Goal: Information Seeking & Learning: Find specific fact

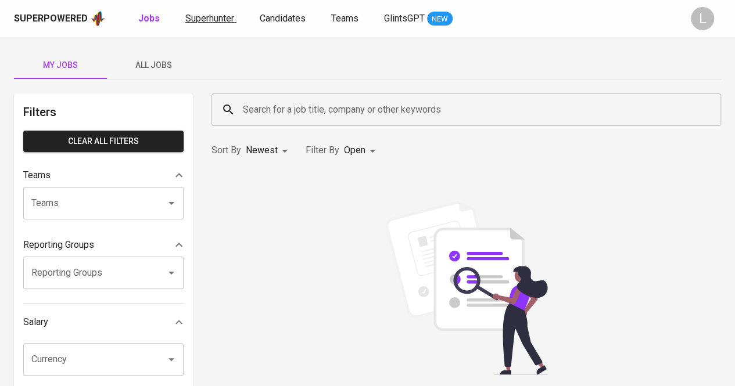
click at [210, 22] on span "Superhunter" at bounding box center [209, 18] width 49 height 11
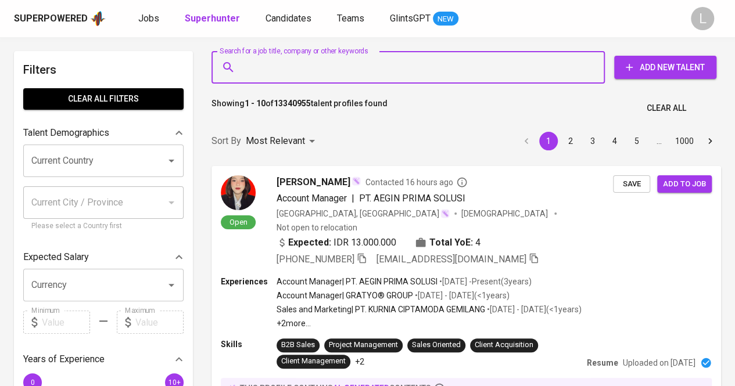
click at [424, 70] on input "Search for a job title, company or other keywords" at bounding box center [411, 67] width 342 height 22
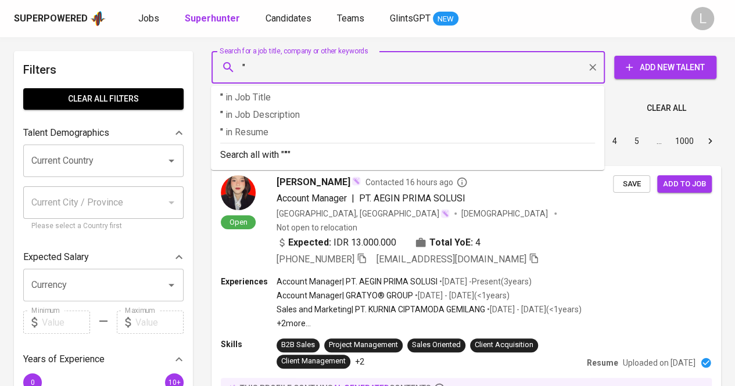
paste input "[PERSON_NAME]"
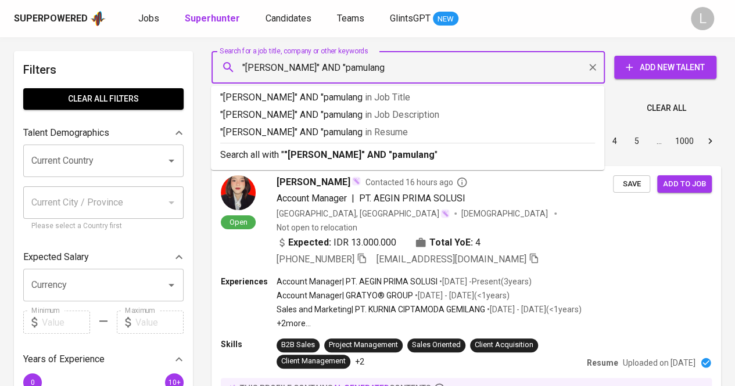
type input ""[PERSON_NAME]" AND "pamulang""
click at [386, 147] on div "Search all with " "[PERSON_NAME]" AND "pamulang" "" at bounding box center [407, 152] width 375 height 19
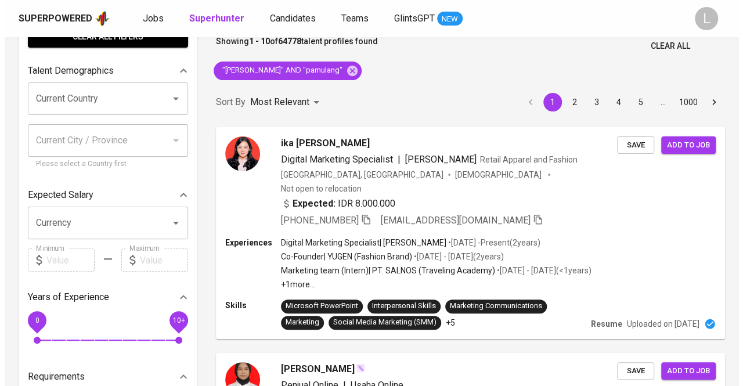
scroll to position [63, 0]
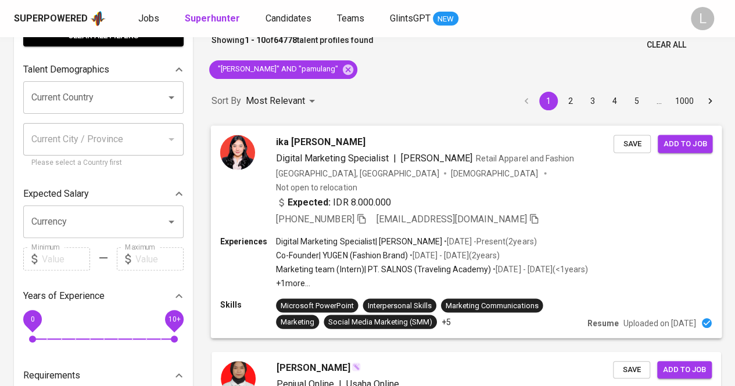
click at [325, 146] on span "ika [PERSON_NAME]" at bounding box center [320, 142] width 89 height 14
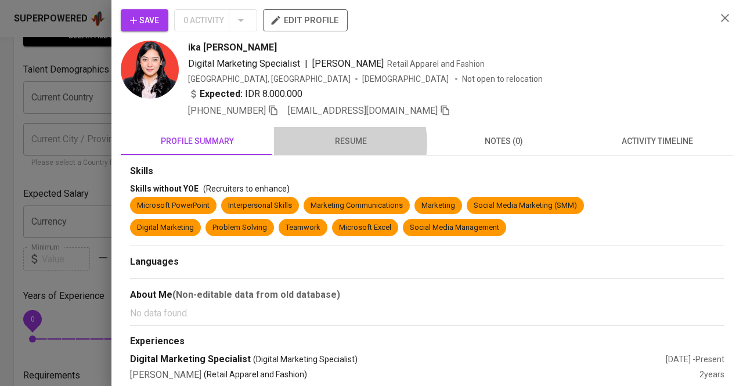
click at [337, 142] on span "resume" at bounding box center [350, 141] width 139 height 15
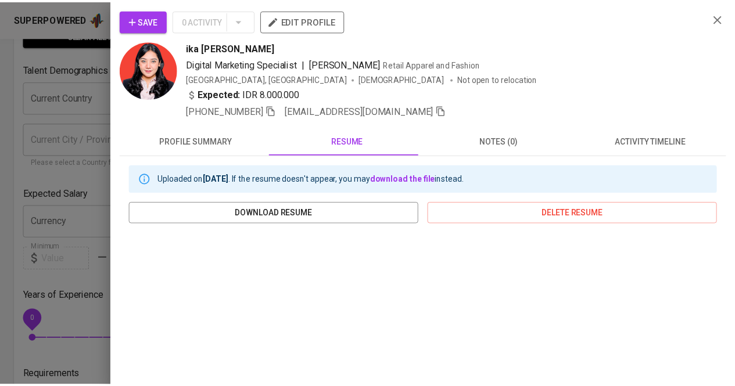
scroll to position [112, 0]
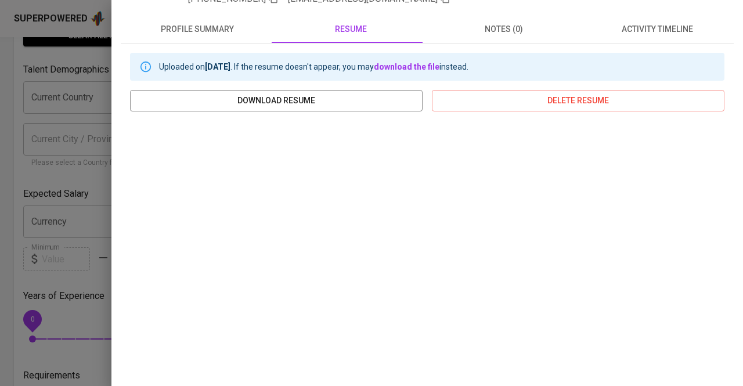
click at [34, 103] on div at bounding box center [371, 193] width 743 height 386
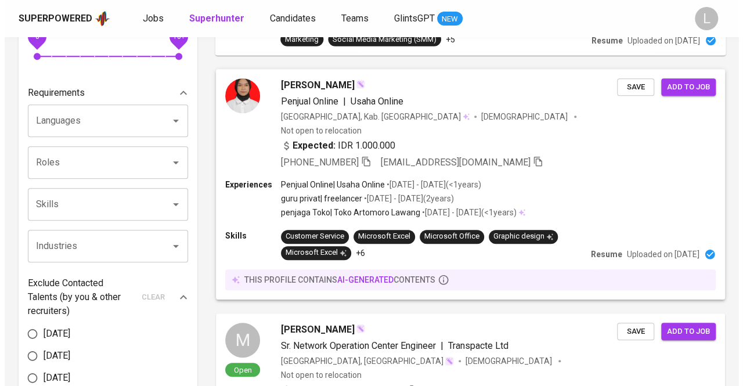
scroll to position [347, 0]
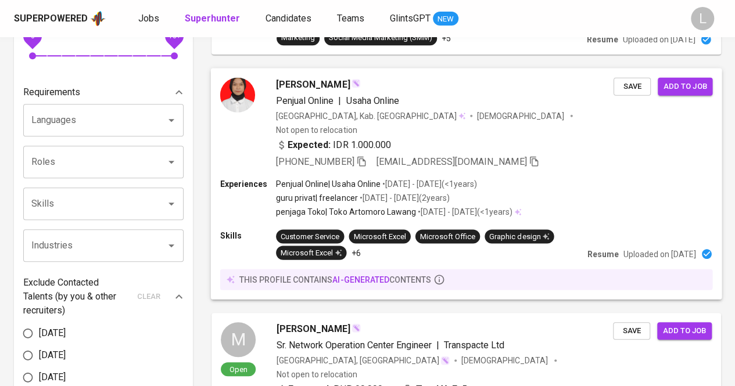
click at [288, 77] on span "[PERSON_NAME]" at bounding box center [313, 84] width 74 height 14
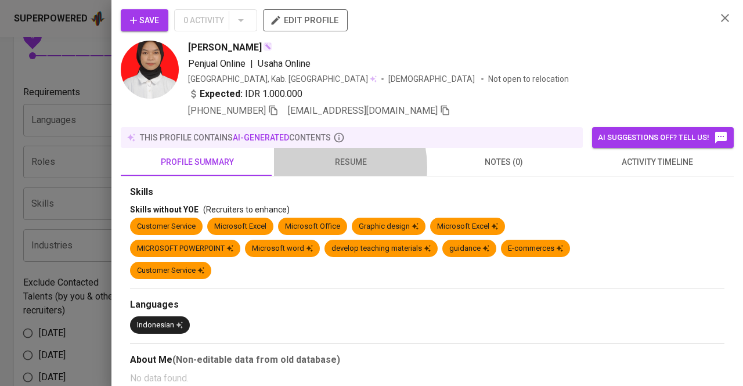
click at [317, 167] on span "resume" at bounding box center [350, 162] width 139 height 15
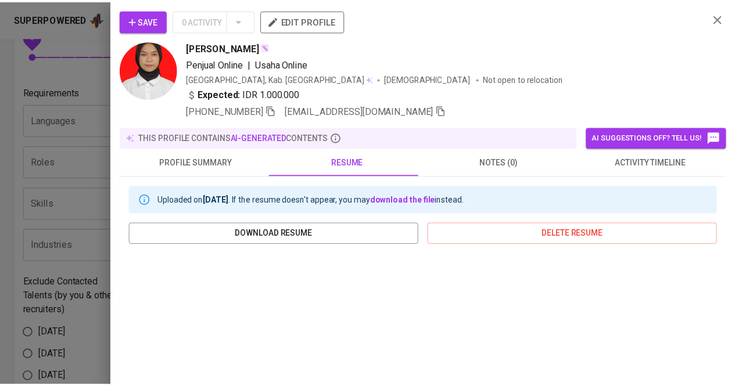
scroll to position [203, 0]
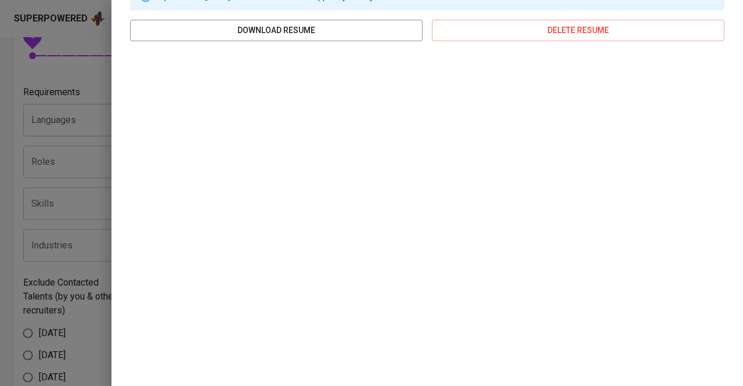
click at [64, 192] on div at bounding box center [371, 193] width 743 height 386
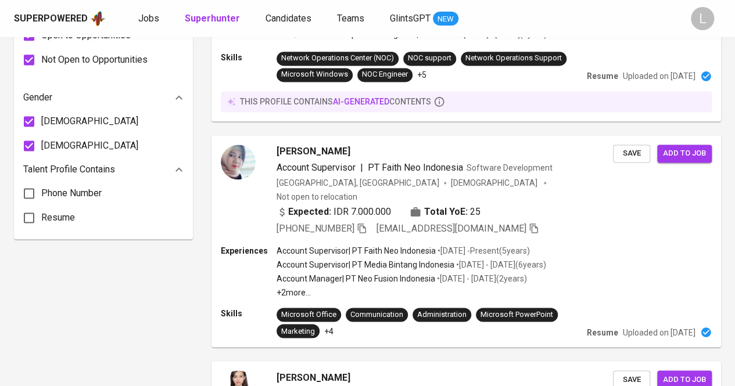
scroll to position [975, 0]
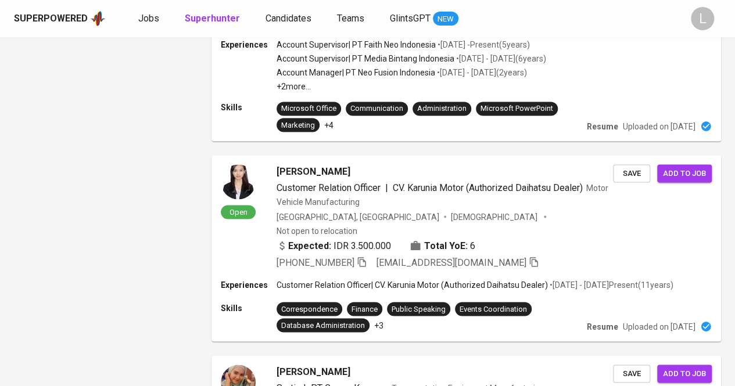
click at [201, 259] on div "Filters Clear All filters Talent Demographics Current Country Current Country C…" at bounding box center [367, 296] width 707 height 2441
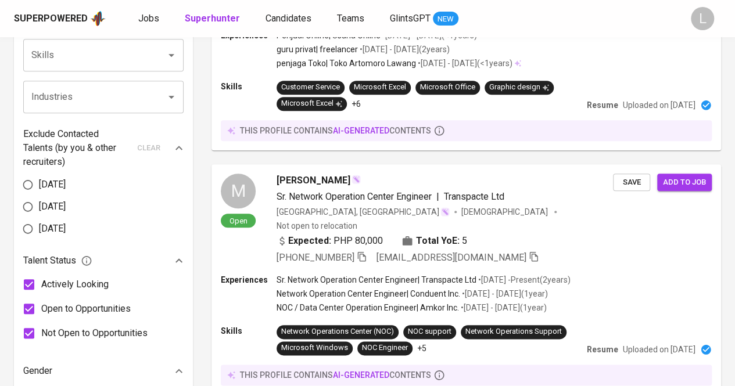
scroll to position [0, 0]
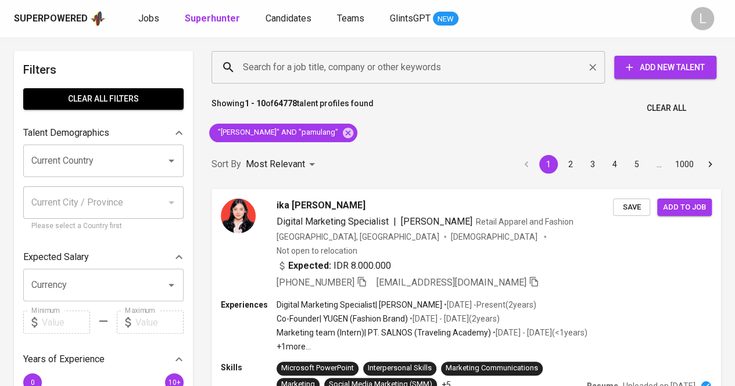
click at [403, 82] on div "Search for a job title, company or other keywords" at bounding box center [407, 67] width 393 height 33
paste input "[EMAIL_ADDRESS][DOMAIN_NAME]"
type input "[EMAIL_ADDRESS][DOMAIN_NAME]"
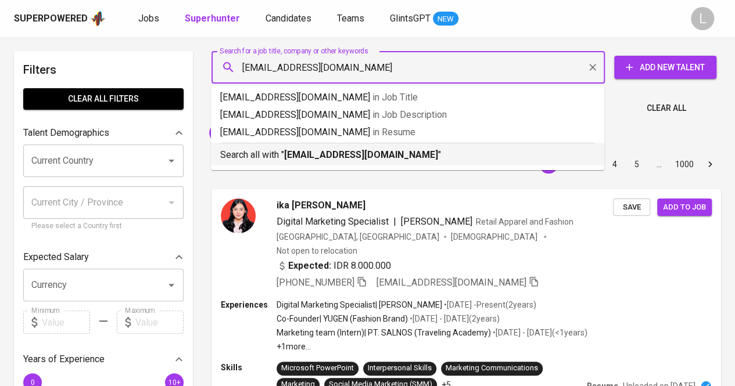
click at [391, 150] on p "Search all with " [EMAIL_ADDRESS][DOMAIN_NAME] "" at bounding box center [407, 155] width 375 height 14
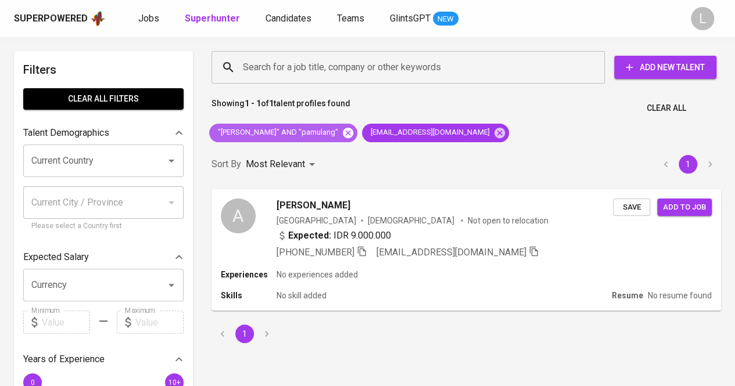
click at [341, 129] on icon at bounding box center [347, 133] width 13 height 13
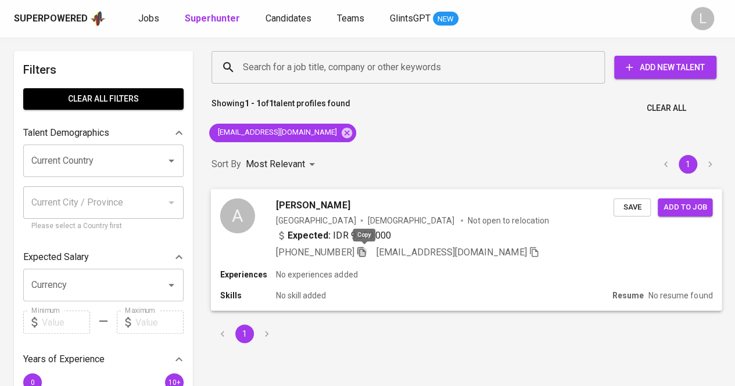
click at [365, 253] on icon "button" at bounding box center [361, 251] width 10 height 10
click at [310, 214] on div "[GEOGRAPHIC_DATA]" at bounding box center [316, 220] width 80 height 12
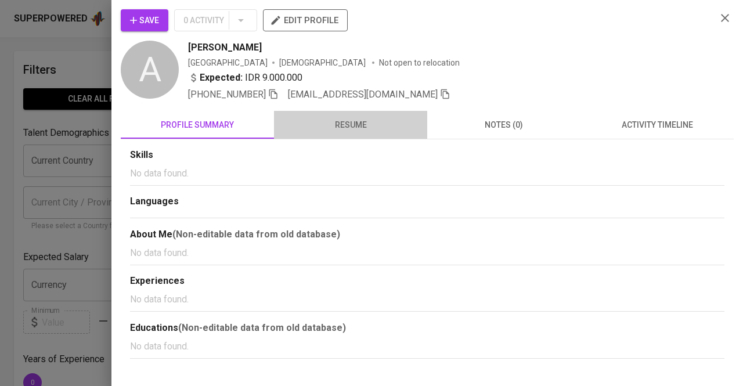
click at [363, 124] on span "resume" at bounding box center [350, 125] width 139 height 15
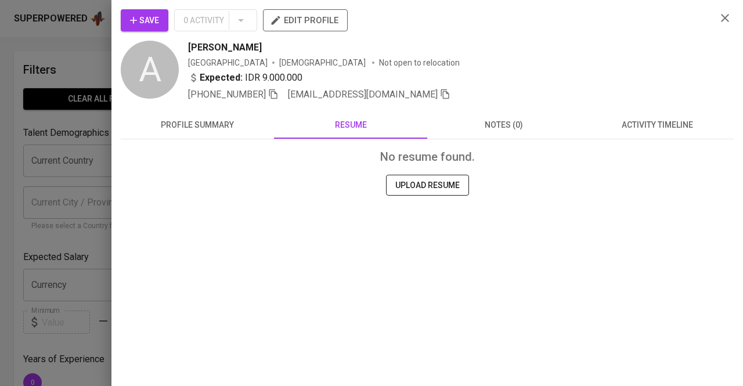
click at [62, 57] on div at bounding box center [371, 193] width 743 height 386
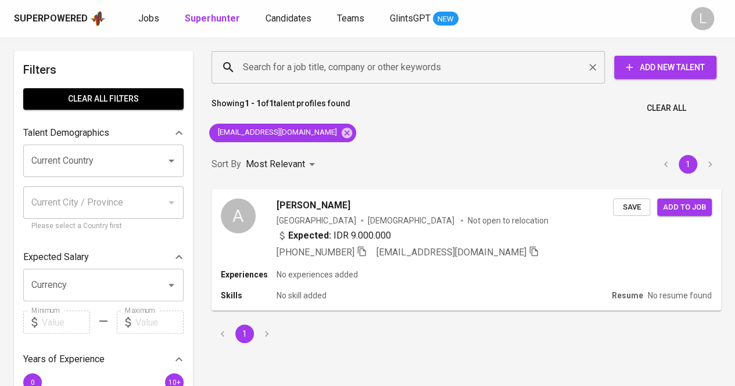
click at [362, 81] on div "Search for a job title, company or other keywords" at bounding box center [407, 67] width 393 height 33
paste input "[EMAIL_ADDRESS][DOMAIN_NAME]"
type input "[EMAIL_ADDRESS][DOMAIN_NAME]"
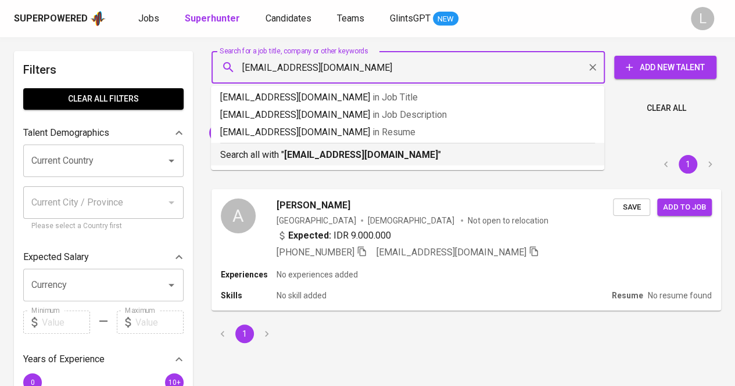
click at [357, 149] on b "[EMAIL_ADDRESS][DOMAIN_NAME]" at bounding box center [361, 154] width 154 height 11
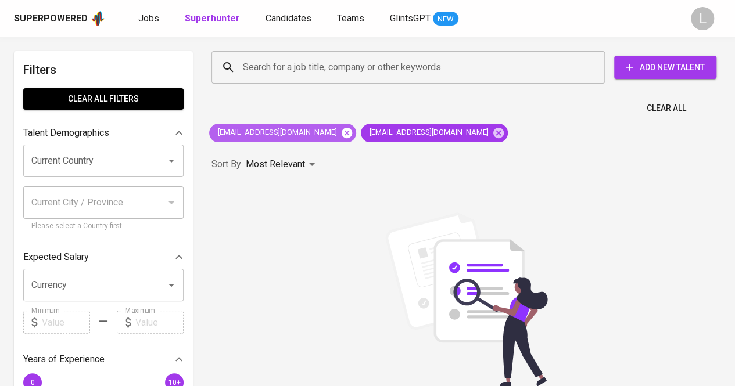
click at [341, 131] on icon at bounding box center [346, 132] width 10 height 10
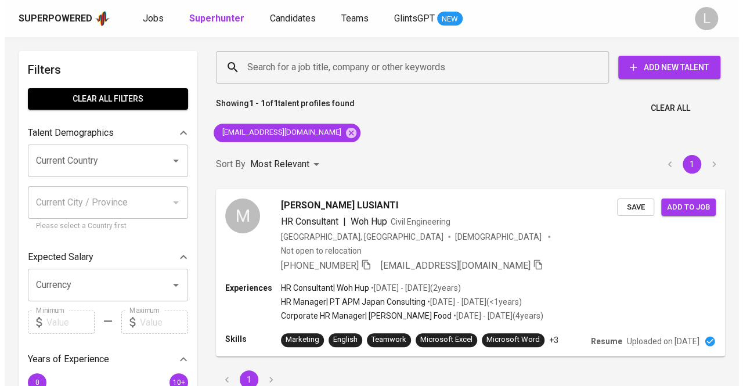
scroll to position [71, 0]
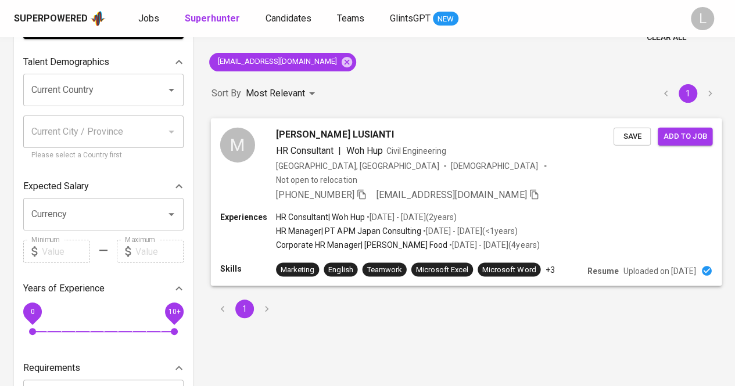
click at [358, 188] on span "[PHONE_NUMBER]" at bounding box center [321, 195] width 91 height 14
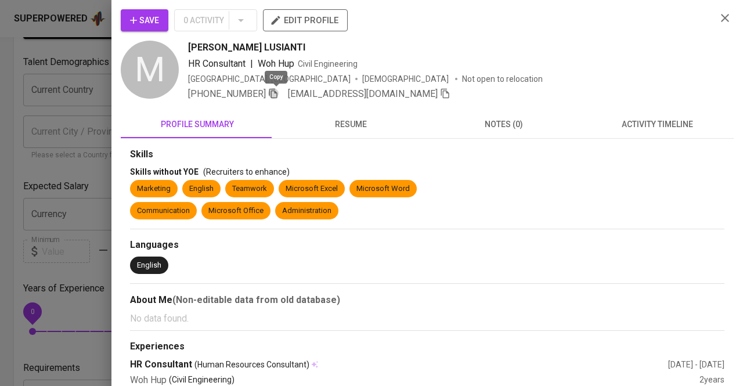
click at [276, 96] on icon "button" at bounding box center [273, 93] width 10 height 10
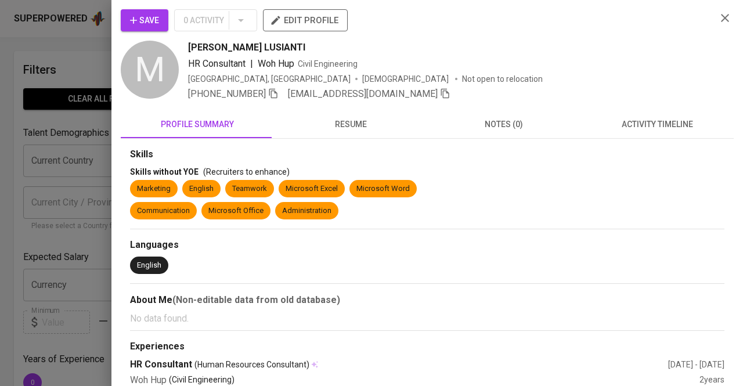
scroll to position [71, 0]
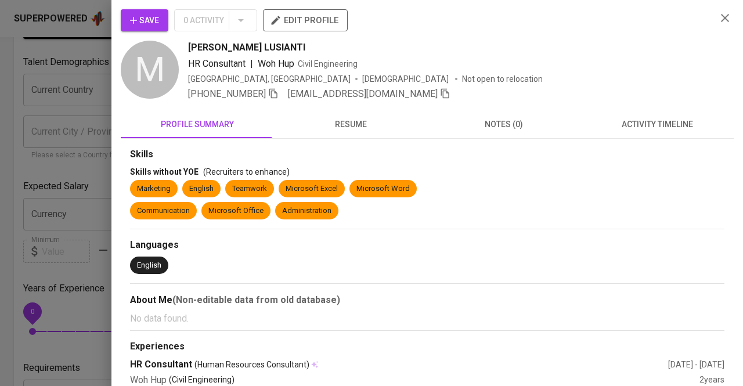
click at [273, 99] on span "[PHONE_NUMBER]" at bounding box center [233, 94] width 91 height 14
click at [275, 96] on icon "button" at bounding box center [273, 93] width 10 height 10
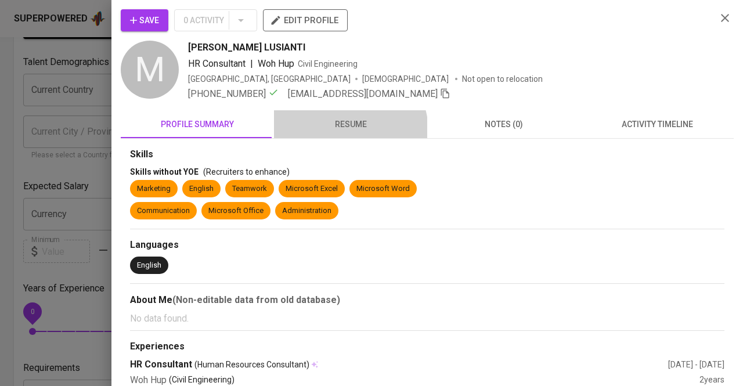
click at [322, 136] on button "resume" at bounding box center [350, 124] width 153 height 28
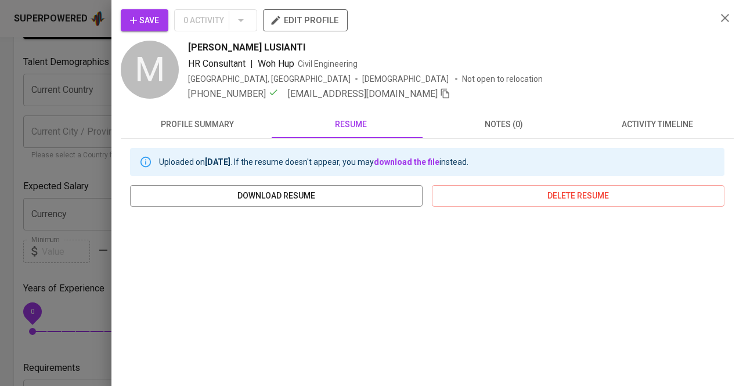
scroll to position [125, 0]
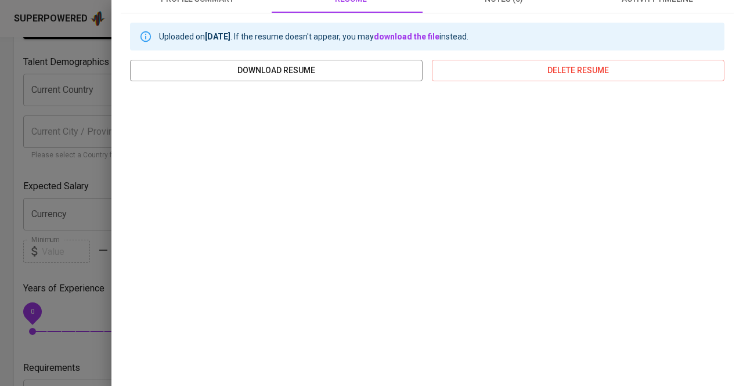
click at [114, 63] on div "Save 0 Activity edit profile M Miranti LUSIANTI HR Consultant | Woh Hup Civil E…" at bounding box center [428, 193] width 632 height 386
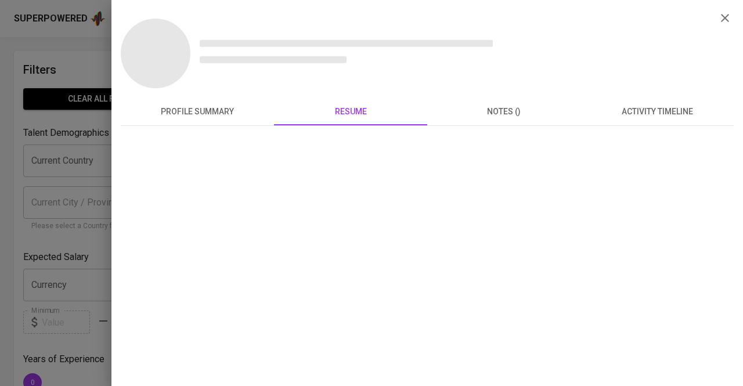
click at [80, 69] on div at bounding box center [371, 193] width 743 height 386
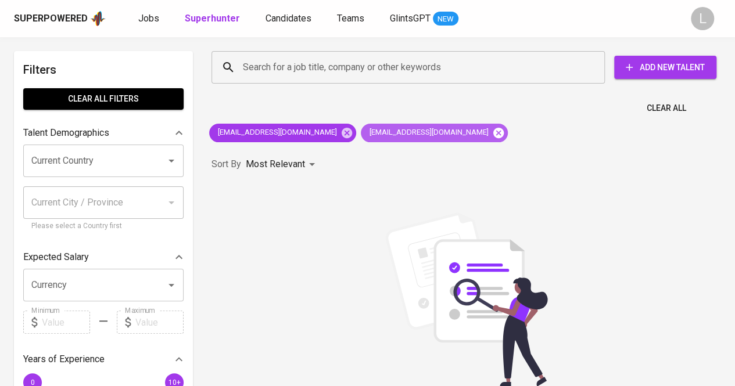
click at [493, 135] on icon at bounding box center [498, 132] width 10 height 10
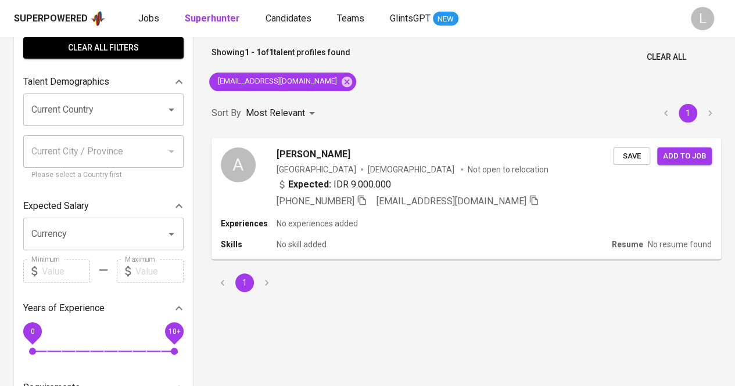
scroll to position [53, 0]
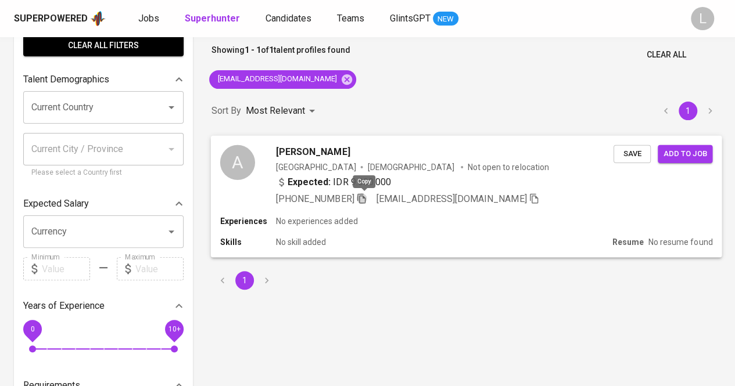
click at [365, 196] on icon "button" at bounding box center [361, 198] width 8 height 10
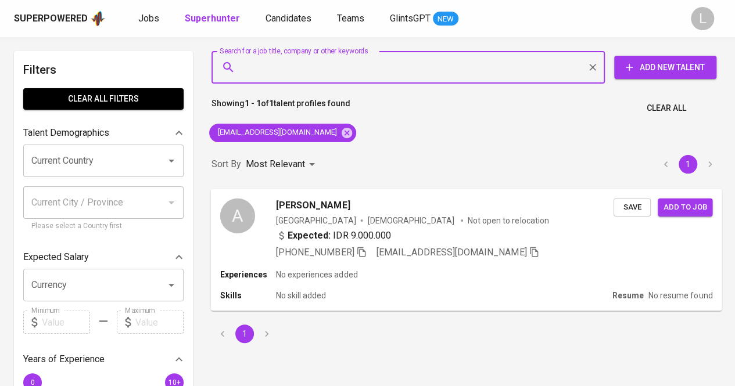
click at [340, 69] on input "Search for a job title, company or other keywords" at bounding box center [411, 67] width 342 height 22
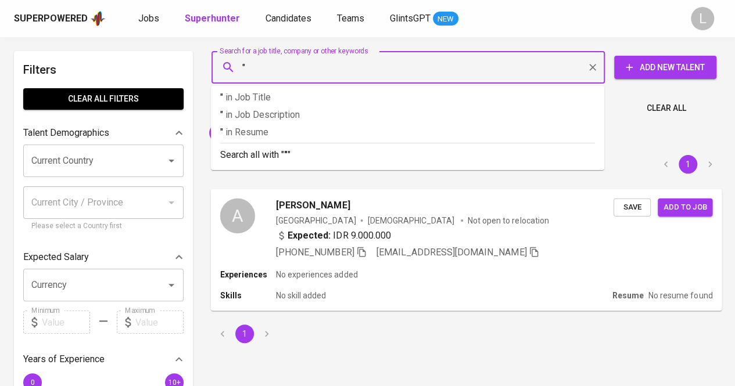
paste input "Krisnanto Wijaya"
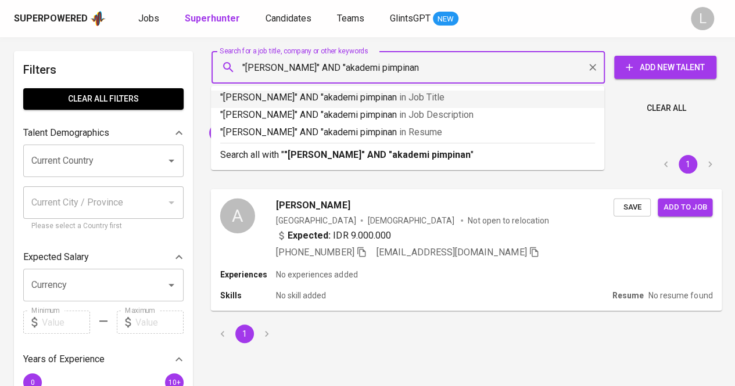
type input ""Krisnanto Wijaya" AND "akademi pimpinan""
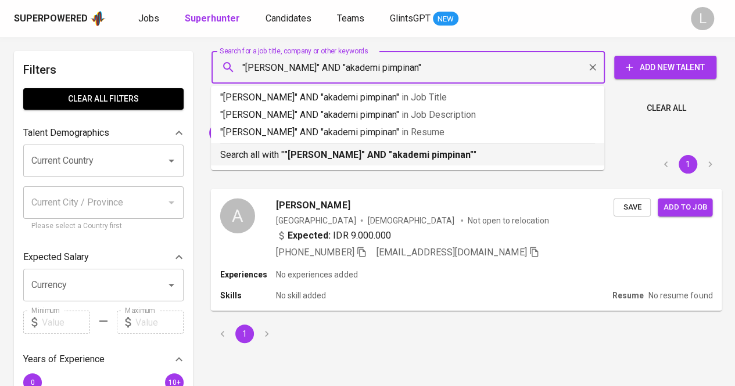
click at [416, 156] on b ""Krisnanto Wijaya" AND "akademi pimpinan"" at bounding box center [378, 154] width 189 height 11
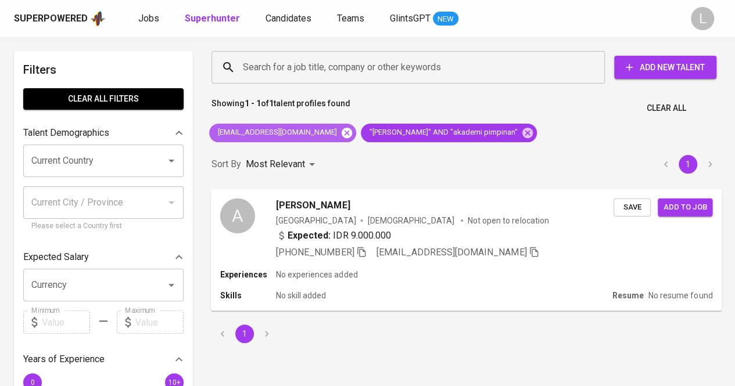
click at [341, 132] on icon at bounding box center [346, 132] width 10 height 10
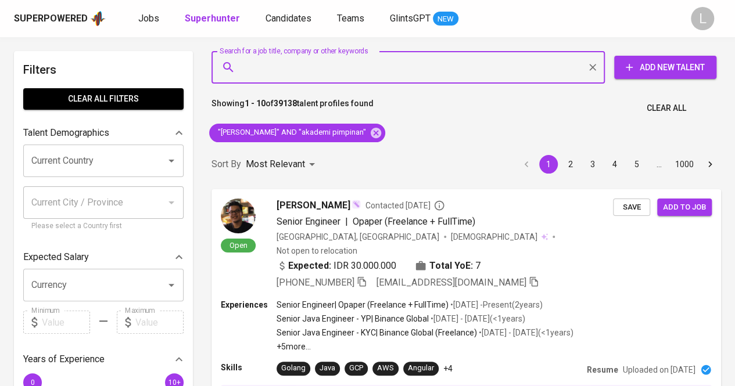
click at [371, 66] on input "Search for a job title, company or other keywords" at bounding box center [411, 67] width 342 height 22
paste input "yrangga@ymail.com"
type input "yrangga@ymail.com"
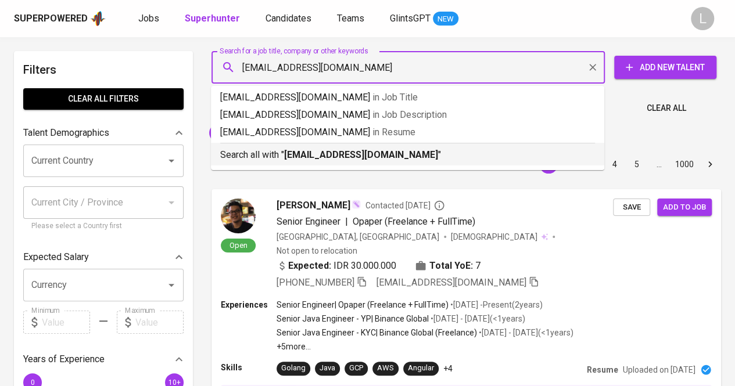
click at [365, 154] on b "yrangga@ymail.com" at bounding box center [361, 154] width 154 height 11
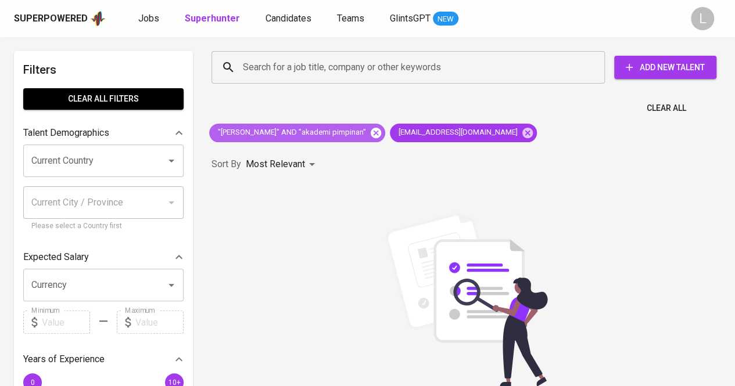
click at [373, 132] on icon at bounding box center [375, 133] width 13 height 13
